Goal: Information Seeking & Learning: Learn about a topic

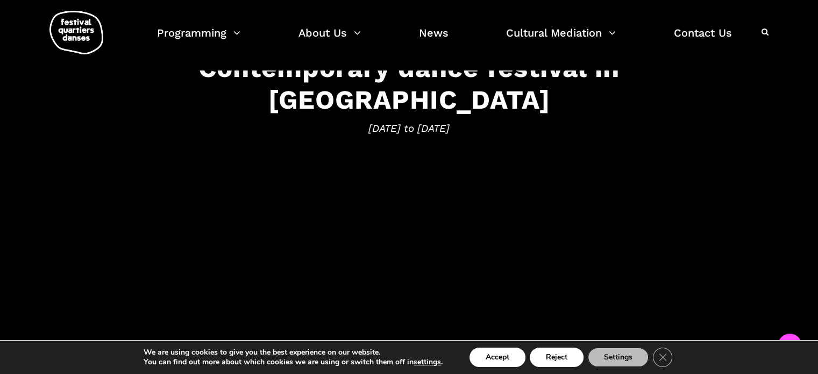
scroll to position [161, 0]
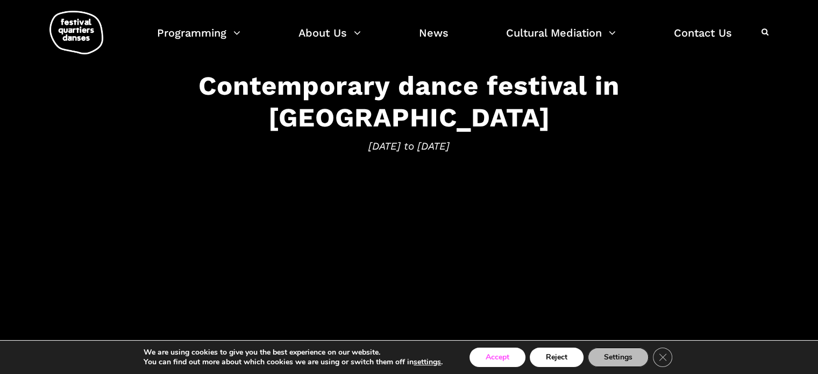
click at [512, 355] on button "Accept" at bounding box center [497, 356] width 56 height 19
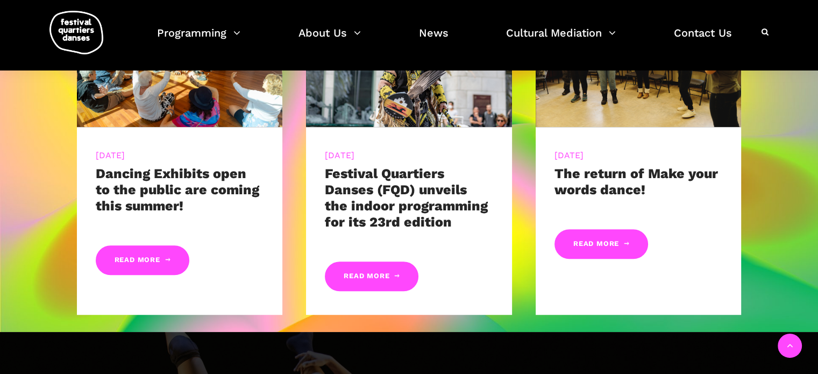
scroll to position [591, 0]
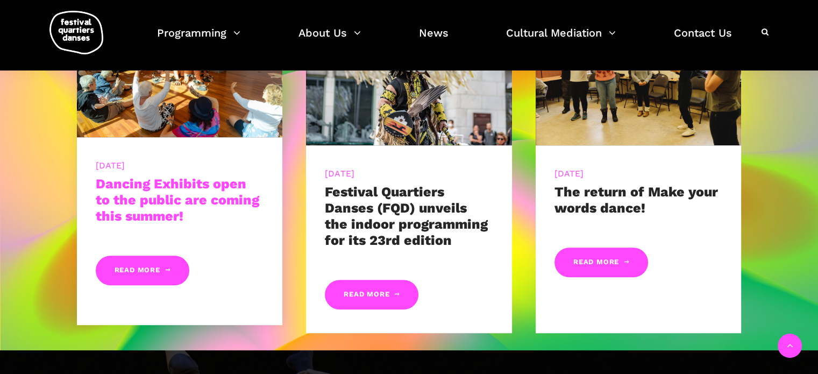
click at [172, 216] on link "Dancing Exhibits open to the public are coming this summer!" at bounding box center [177, 200] width 163 height 48
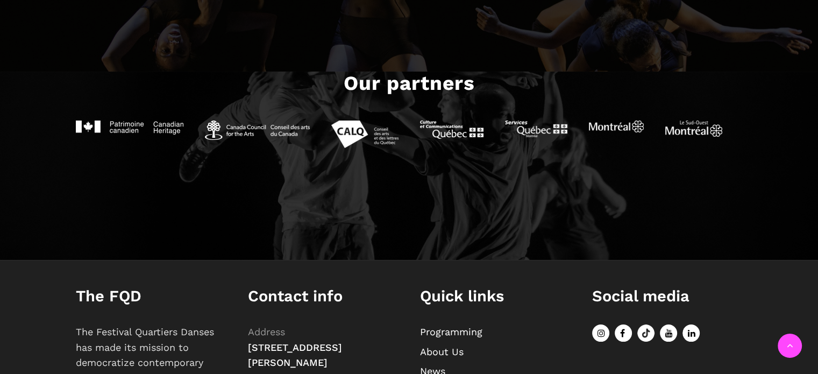
scroll to position [591, 0]
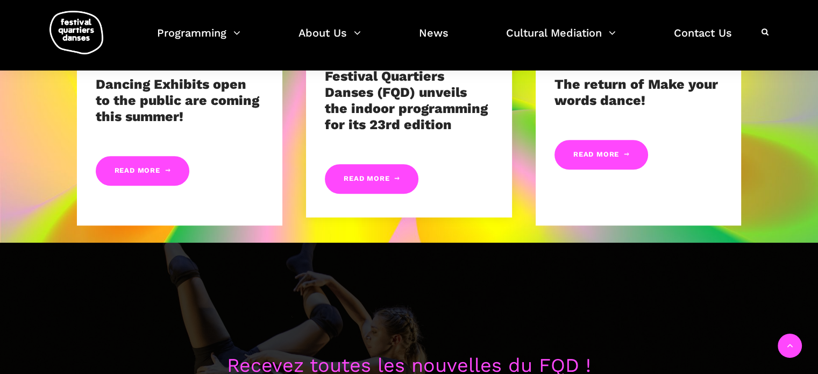
scroll to position [538, 0]
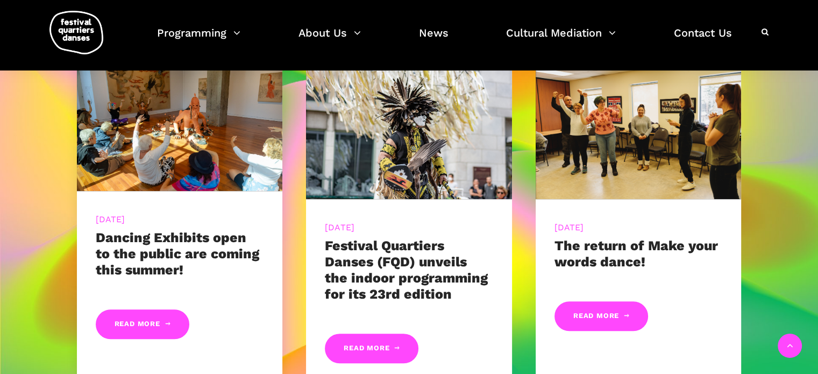
click at [237, 227] on div "[DATE] Dancing Exhibits open to the public are coming this summer! Read More" at bounding box center [180, 277] width 206 height 172
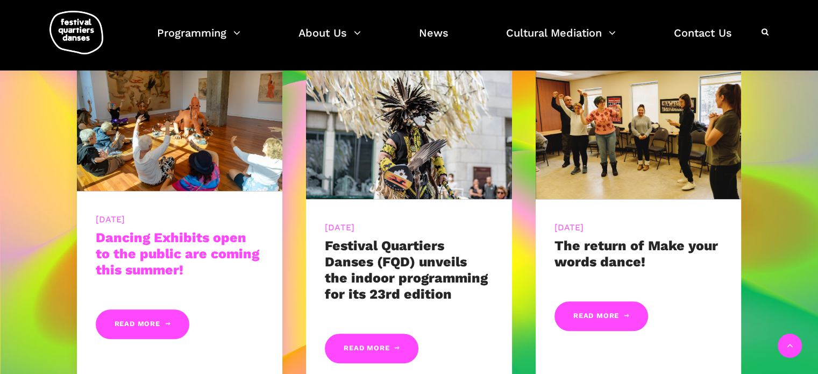
click at [174, 237] on link "Dancing Exhibits open to the public are coming this summer!" at bounding box center [177, 254] width 163 height 48
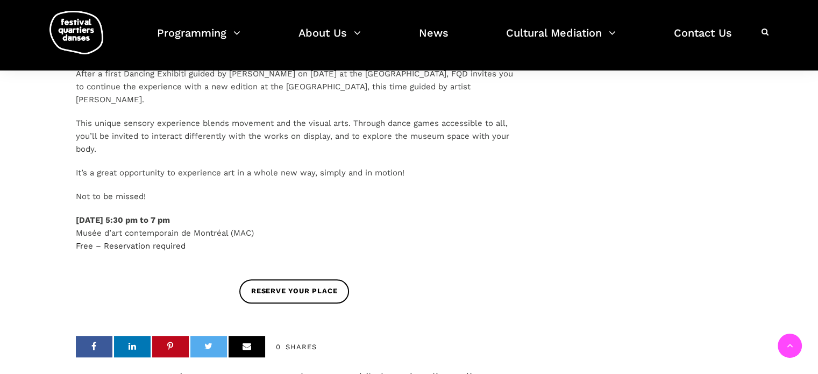
scroll to position [645, 0]
